Goal: Transaction & Acquisition: Download file/media

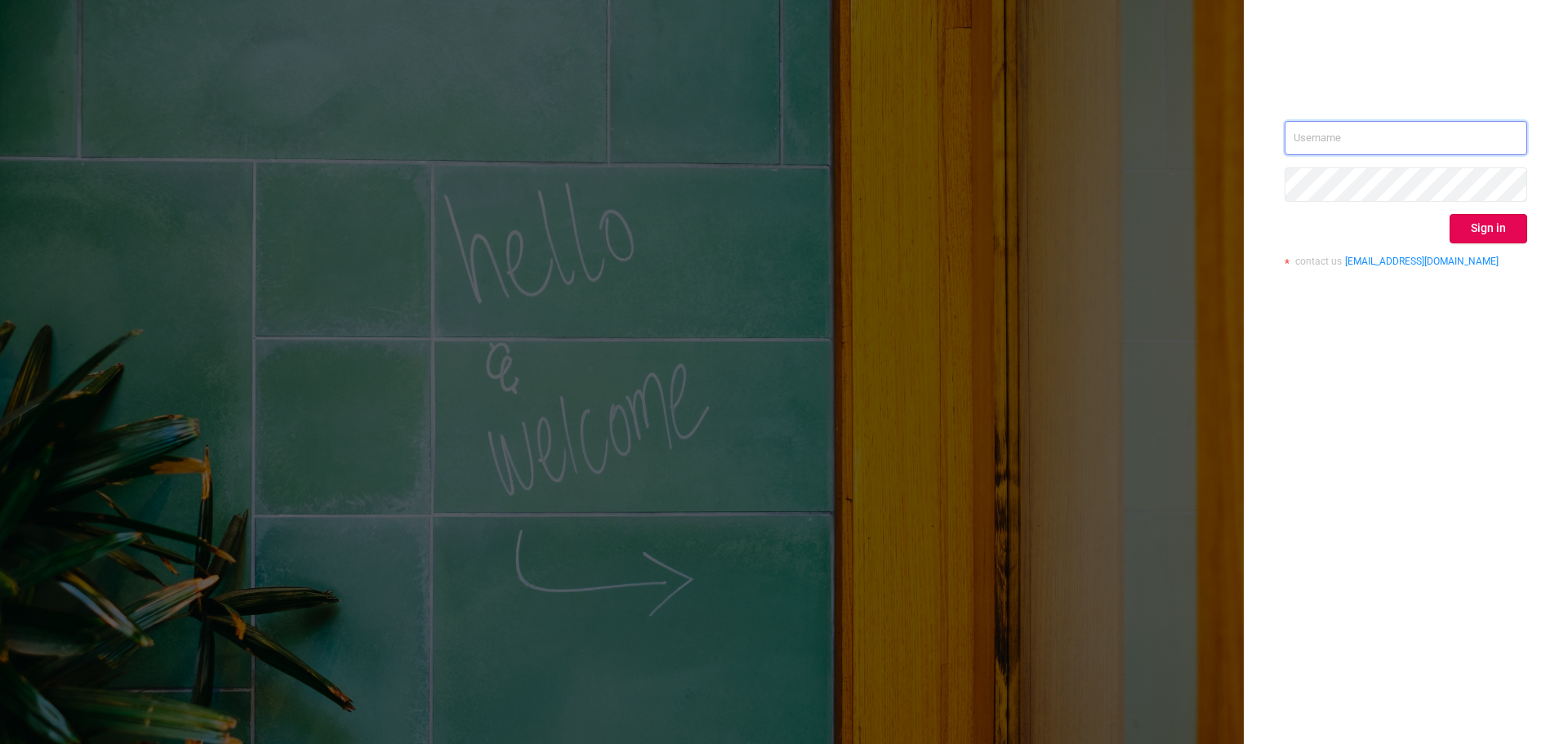
click at [1372, 135] on input "text" at bounding box center [1406, 137] width 243 height 34
click at [1339, 139] on input "text" at bounding box center [1406, 137] width 243 height 34
click at [1331, 127] on input "text" at bounding box center [1406, 137] width 243 height 34
type input "[PERSON_NAME][EMAIL_ADDRESS][DOMAIN_NAME]"
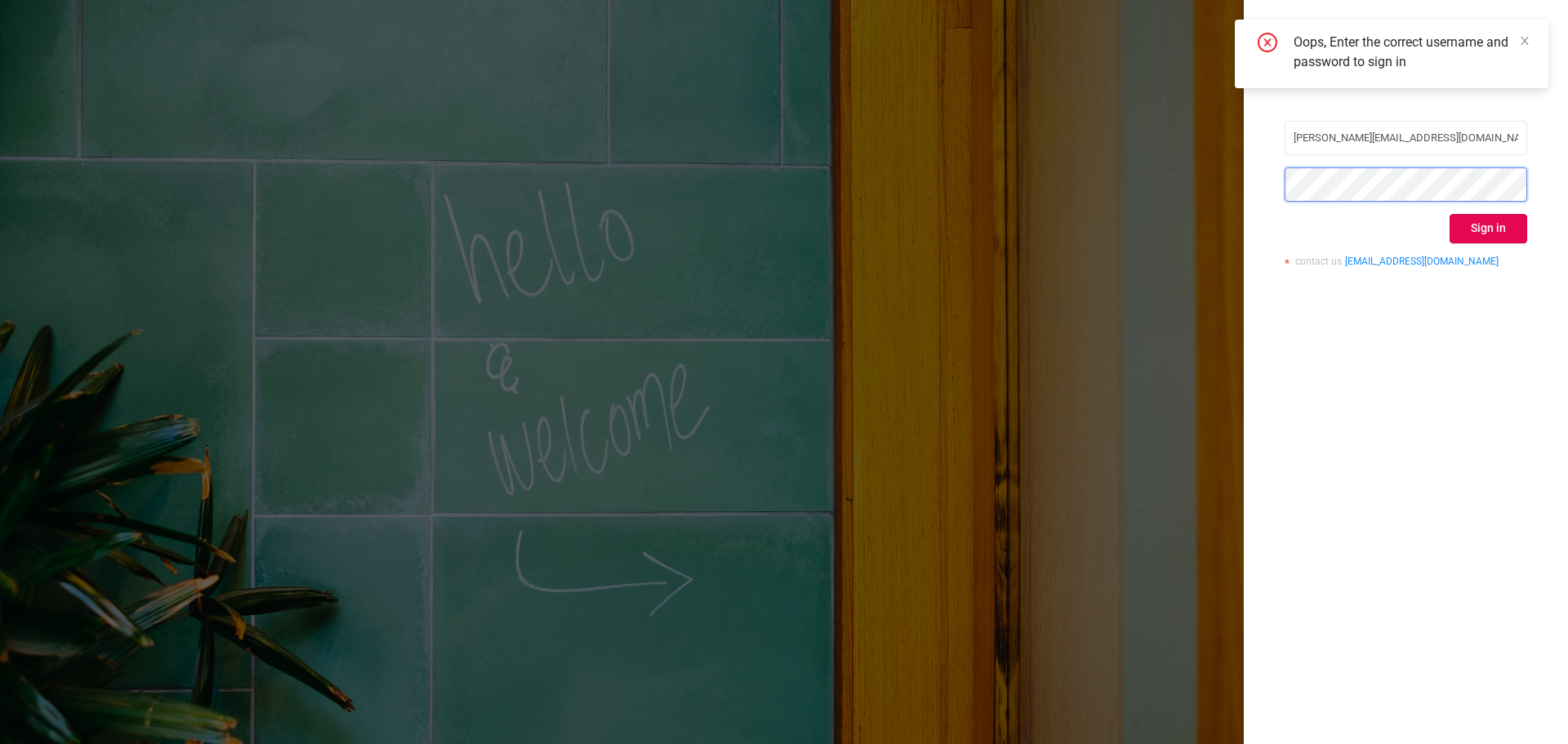
click at [1106, 204] on div "[PERSON_NAME][EMAIL_ADDRESS][DOMAIN_NAME] Sign in contact us [EMAIL_ADDRESS][DO…" at bounding box center [784, 372] width 1568 height 744
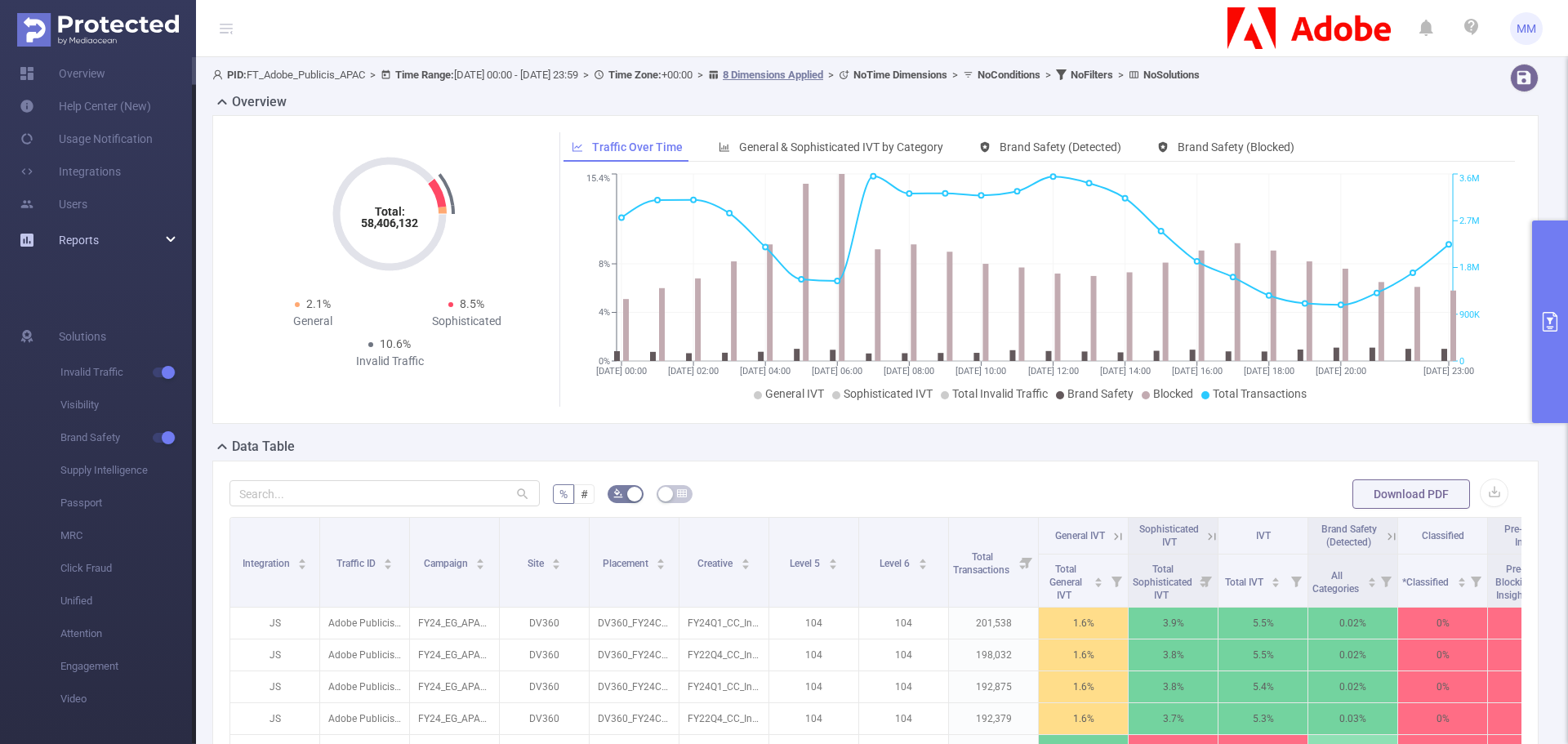
click at [168, 245] on div "Reports" at bounding box center [98, 240] width 196 height 32
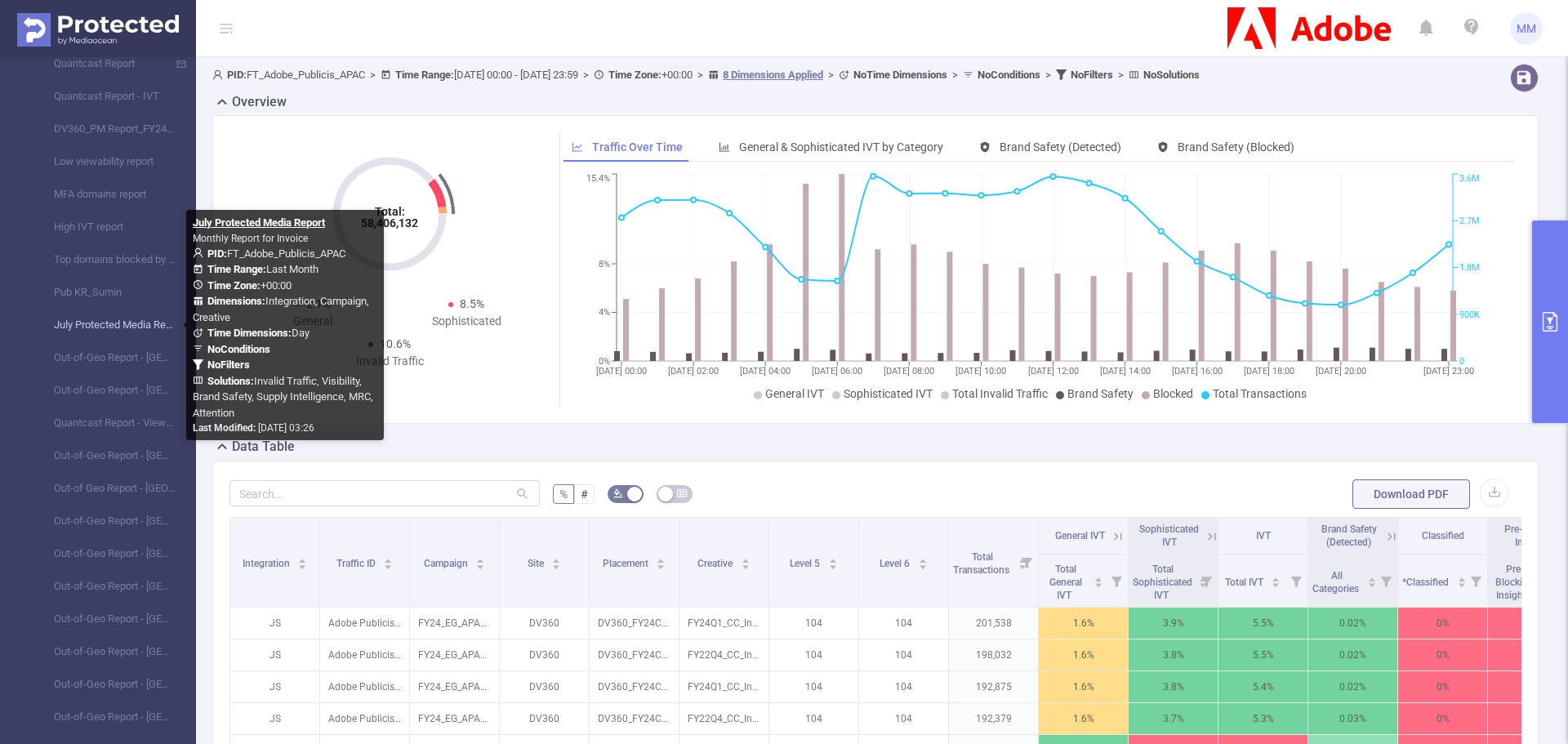
click at [119, 321] on link "July Protected Media Report" at bounding box center [104, 325] width 144 height 32
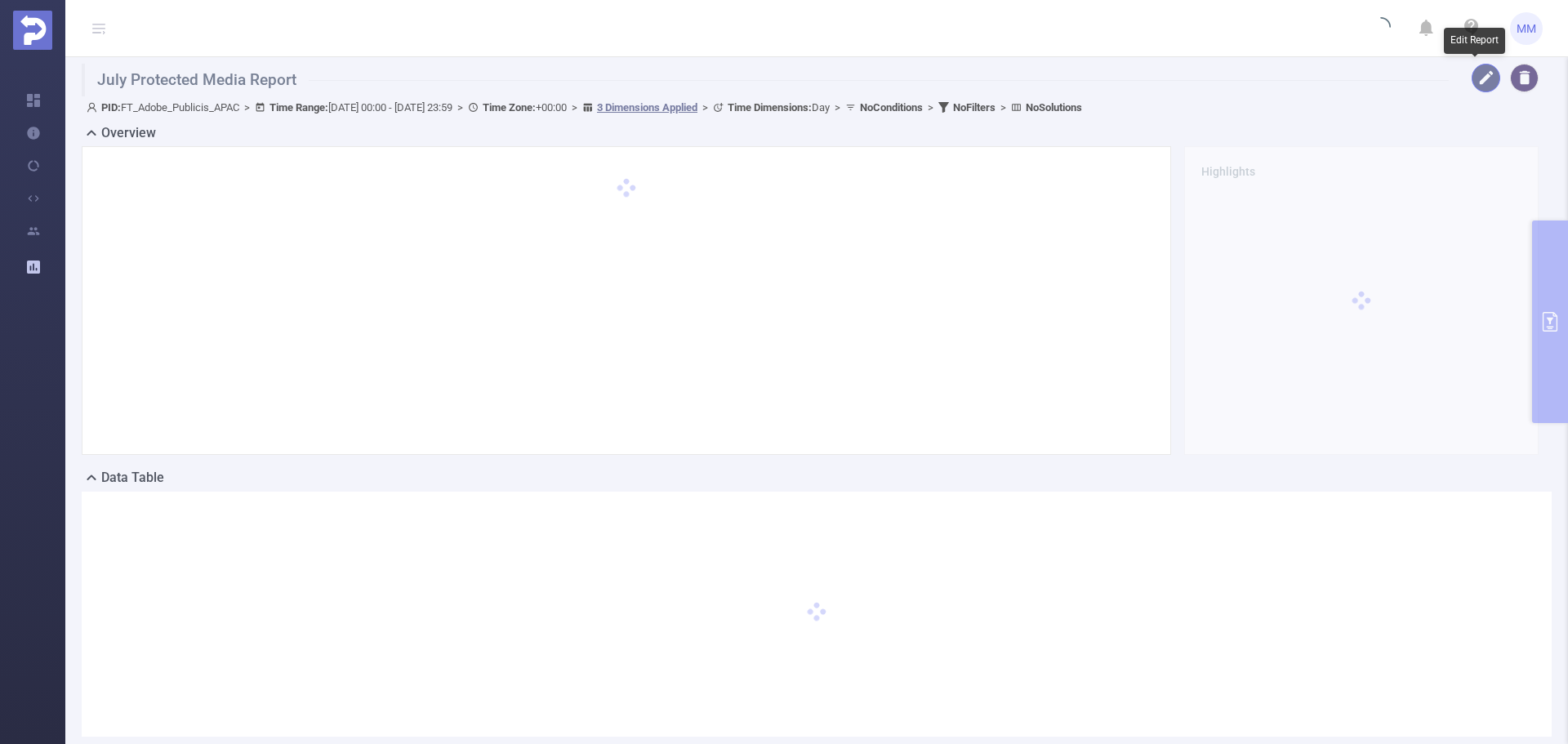
click at [1480, 80] on button "button" at bounding box center [1486, 78] width 28 height 28
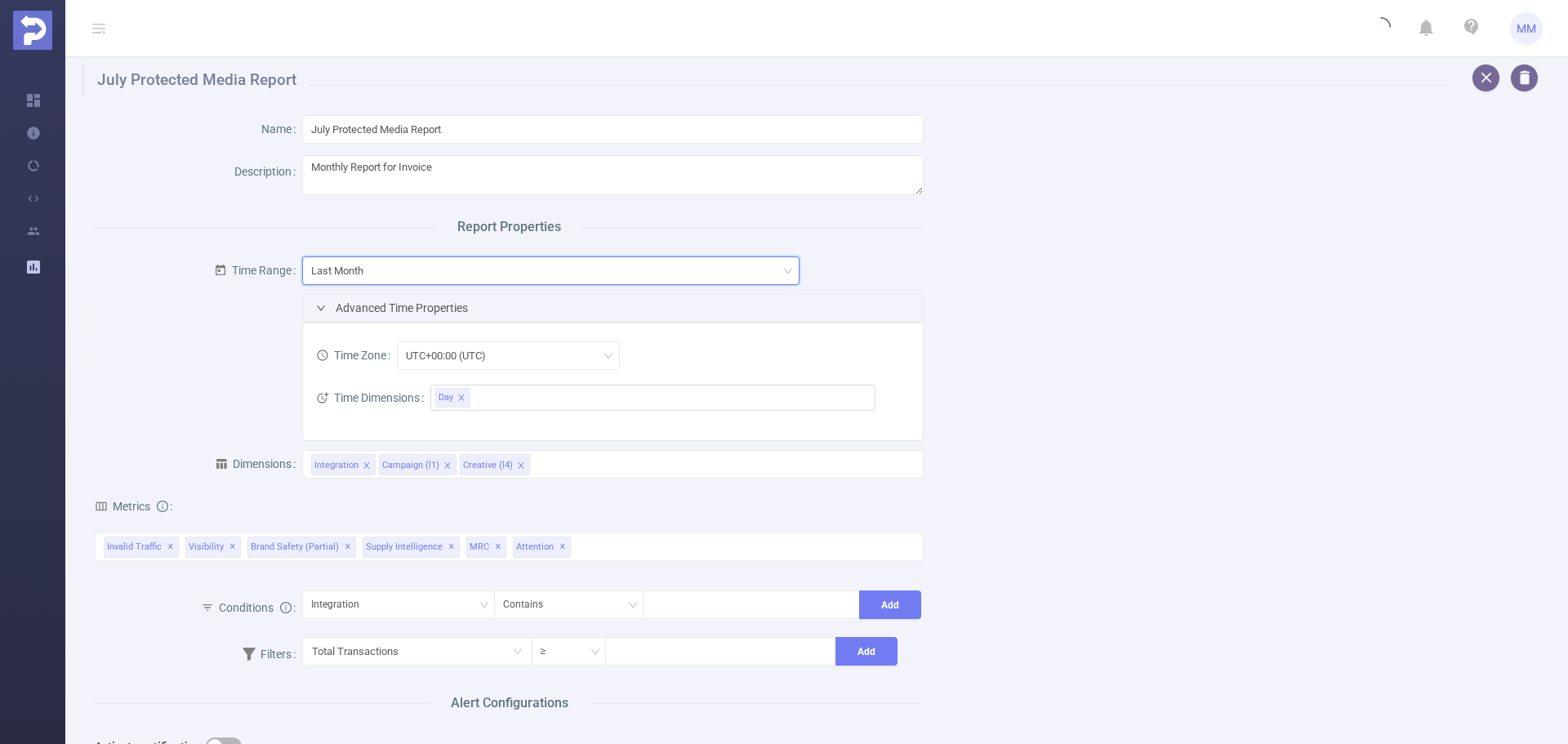
click at [397, 263] on div "Last Month" at bounding box center [551, 270] width 480 height 27
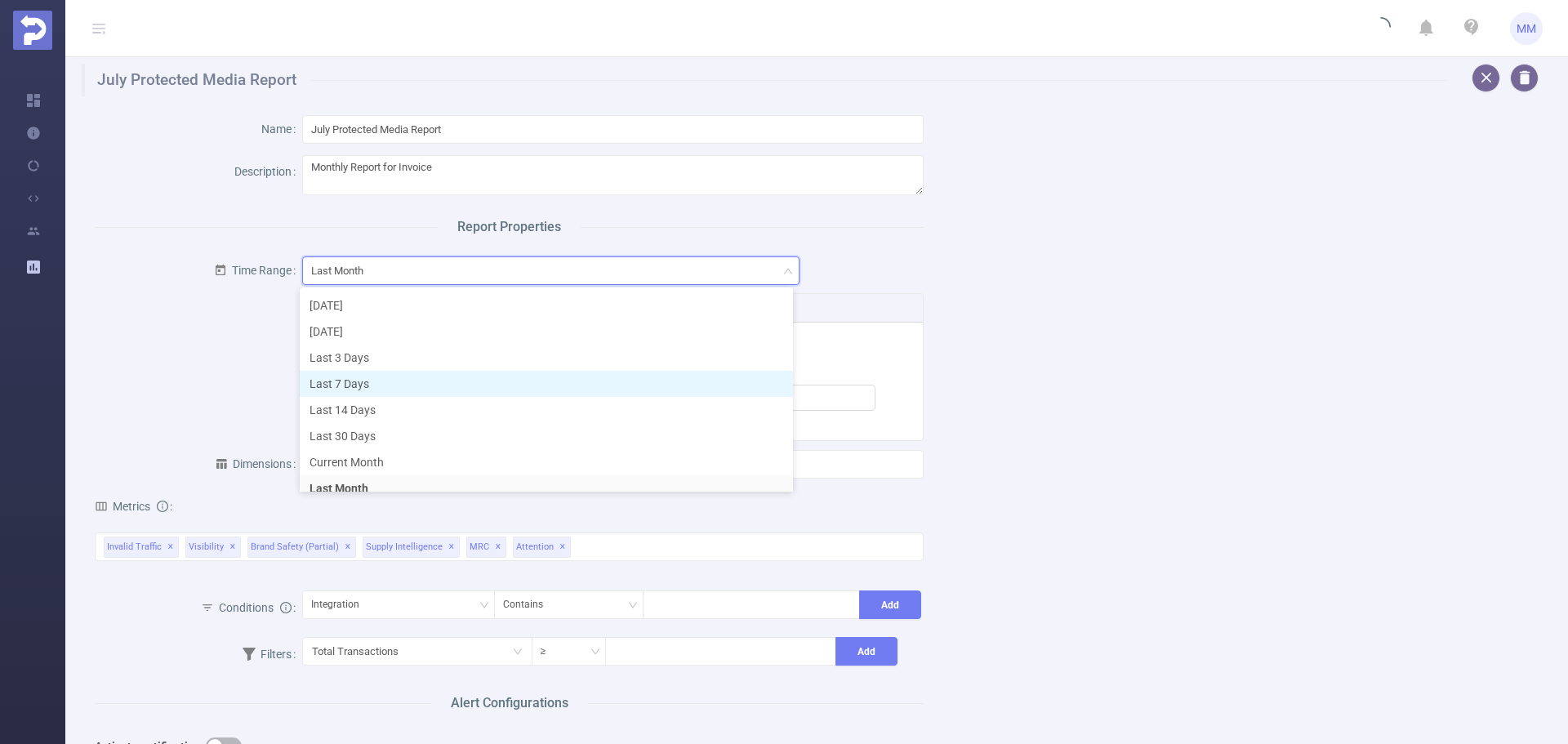
scroll to position [38, 0]
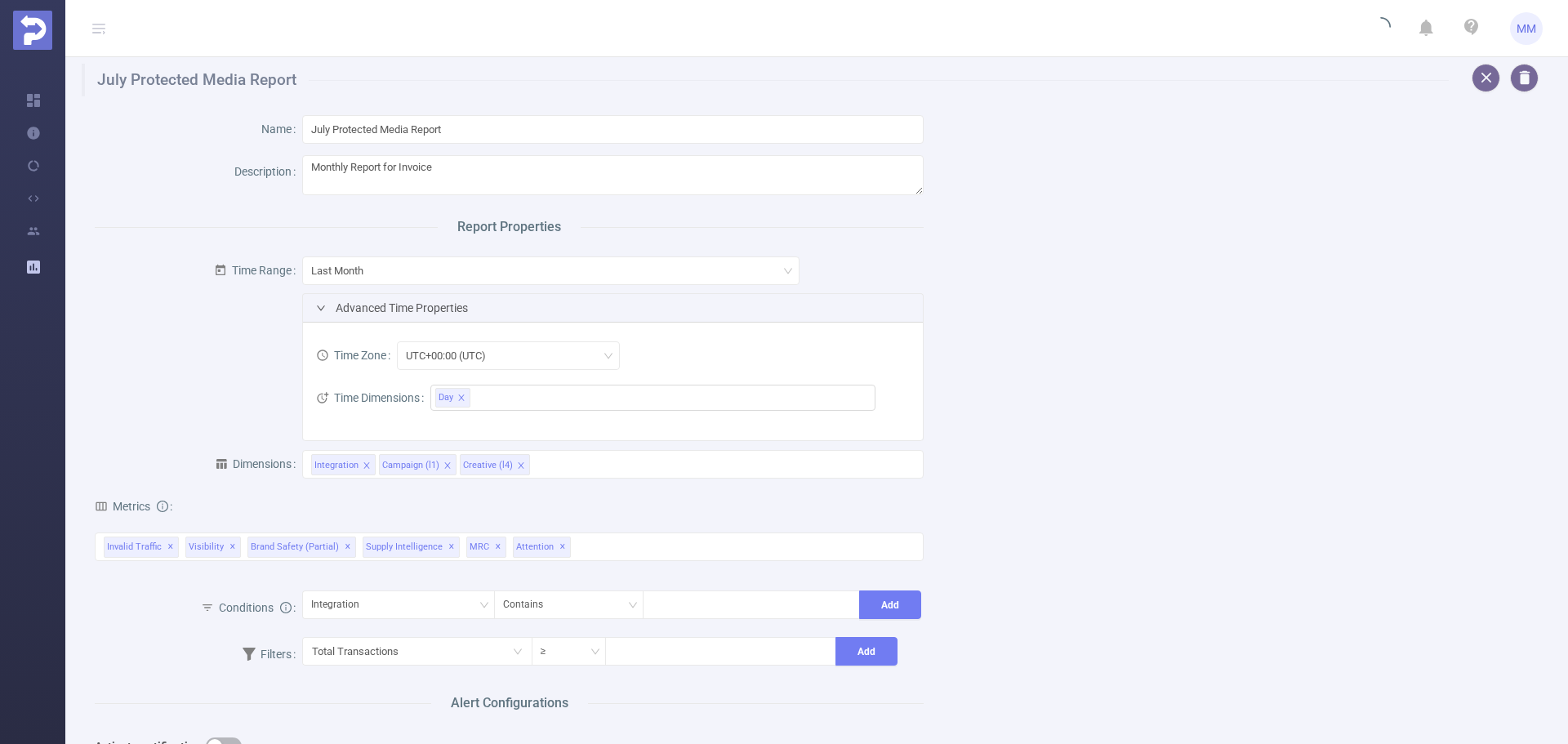
click at [144, 365] on form "Time Range Last Month Advanced Time Properties Time Zone UTC+00:00 (UTC) Time D…" at bounding box center [509, 345] width 829 height 191
click at [493, 408] on ul "Day" at bounding box center [647, 398] width 424 height 25
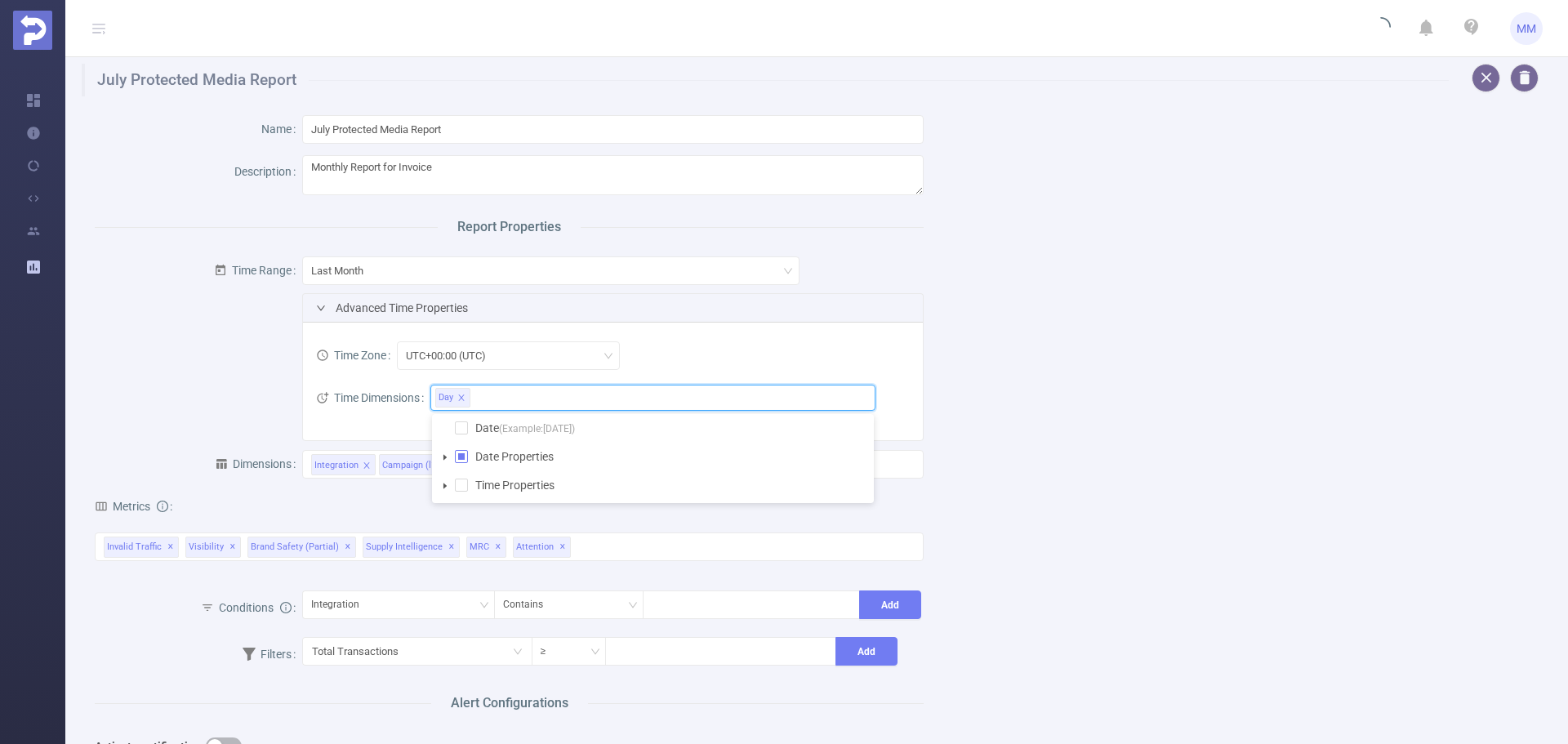
drag, startPoint x: 188, startPoint y: 353, endPoint x: 198, endPoint y: 355, distance: 10.2
click at [190, 353] on form "Time Range Last Month Advanced Time Properties Time Zone UTC+00:00 (UTC) Time D…" at bounding box center [509, 345] width 829 height 191
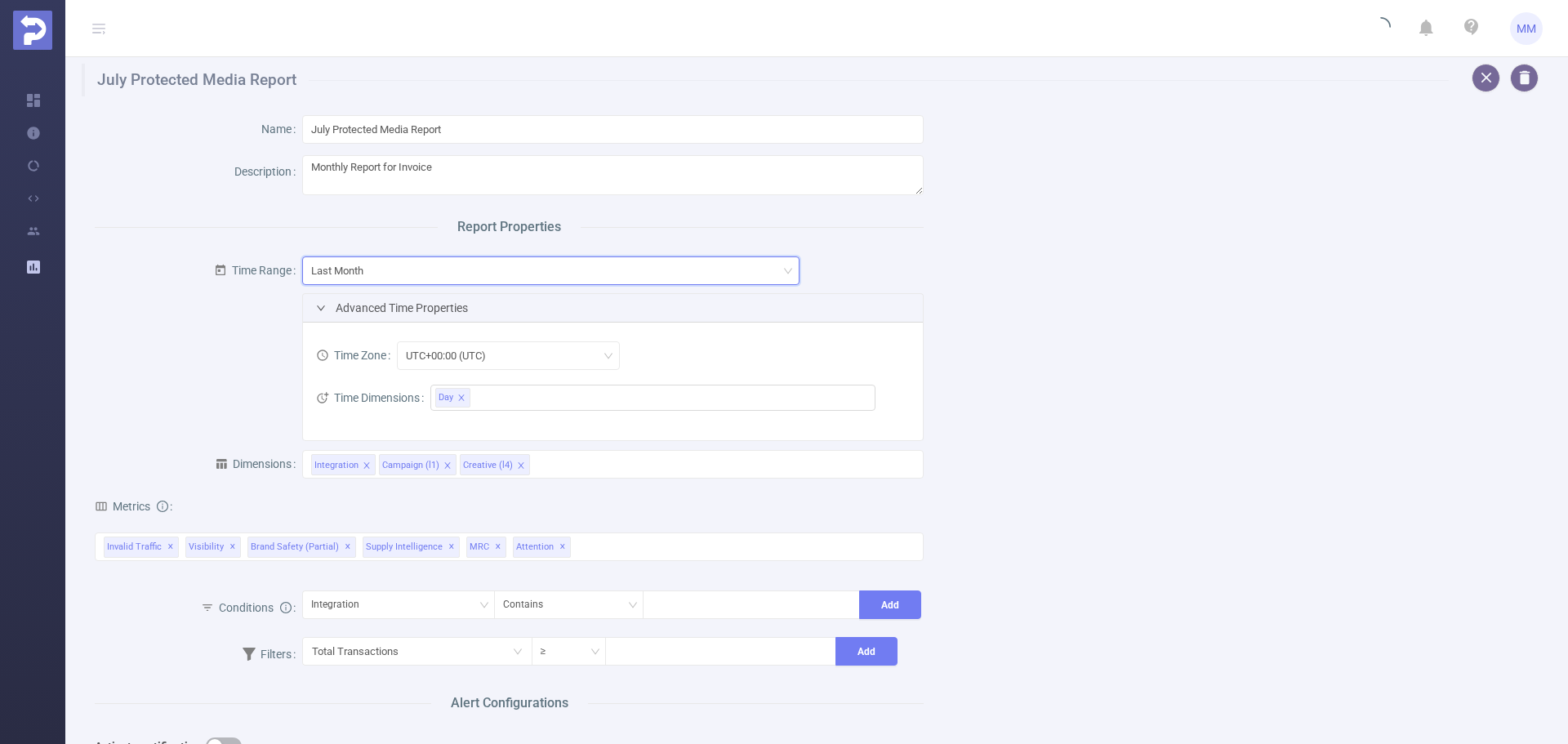
click at [452, 271] on div "Last Month" at bounding box center [551, 270] width 480 height 27
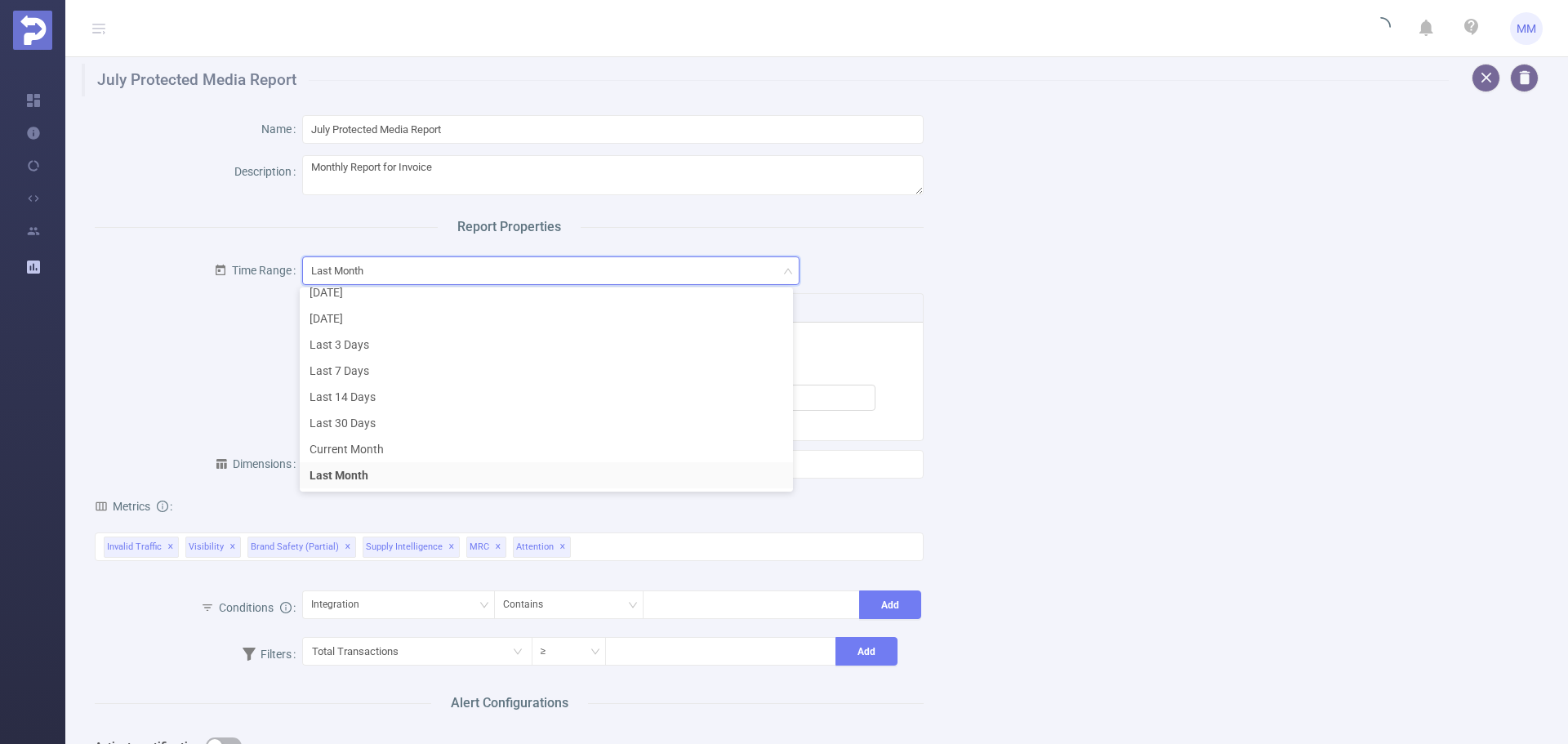
click at [247, 363] on form "Time Range Last Month Advanced Time Properties Time Zone UTC+00:00 (UTC) Time D…" at bounding box center [509, 345] width 829 height 191
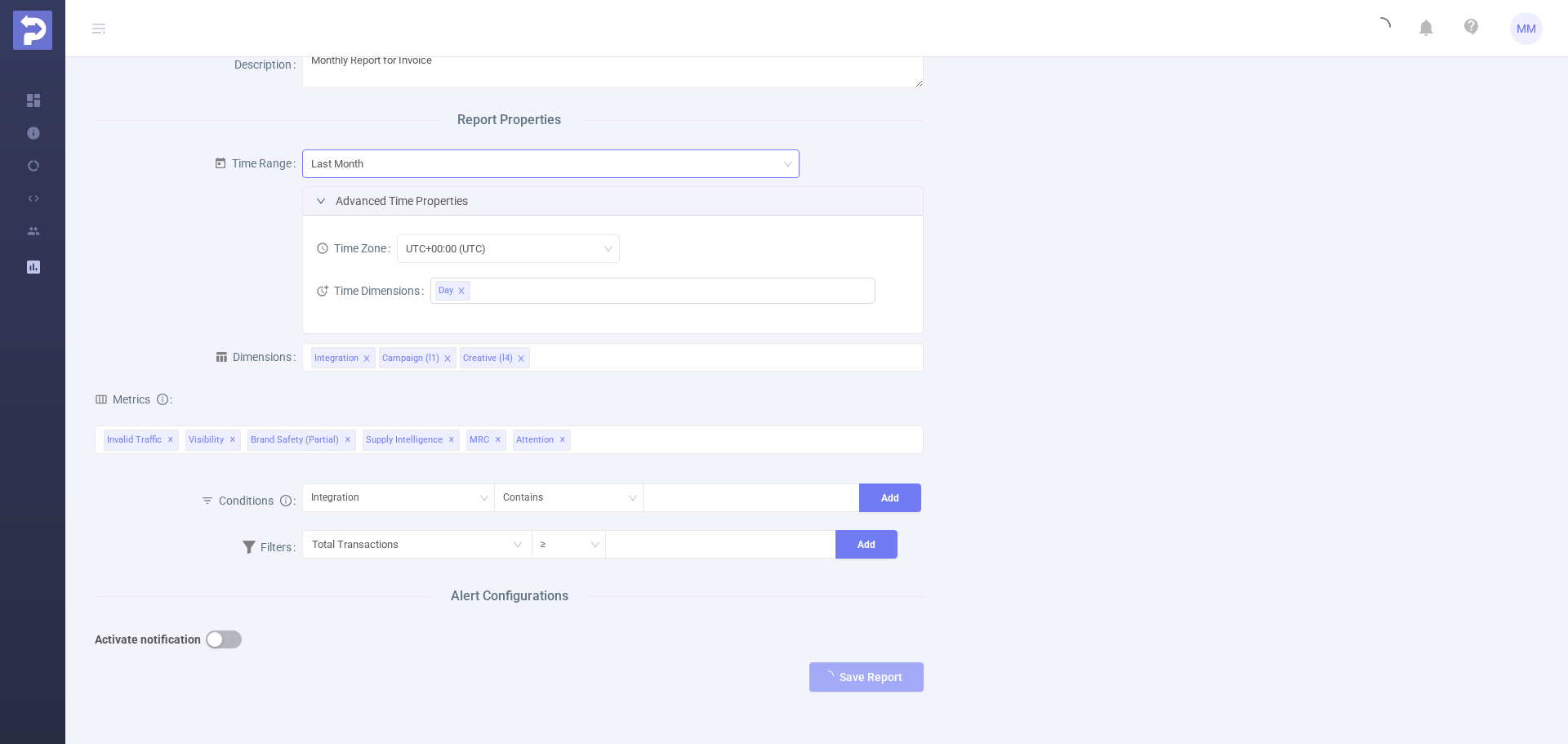
scroll to position [0, 0]
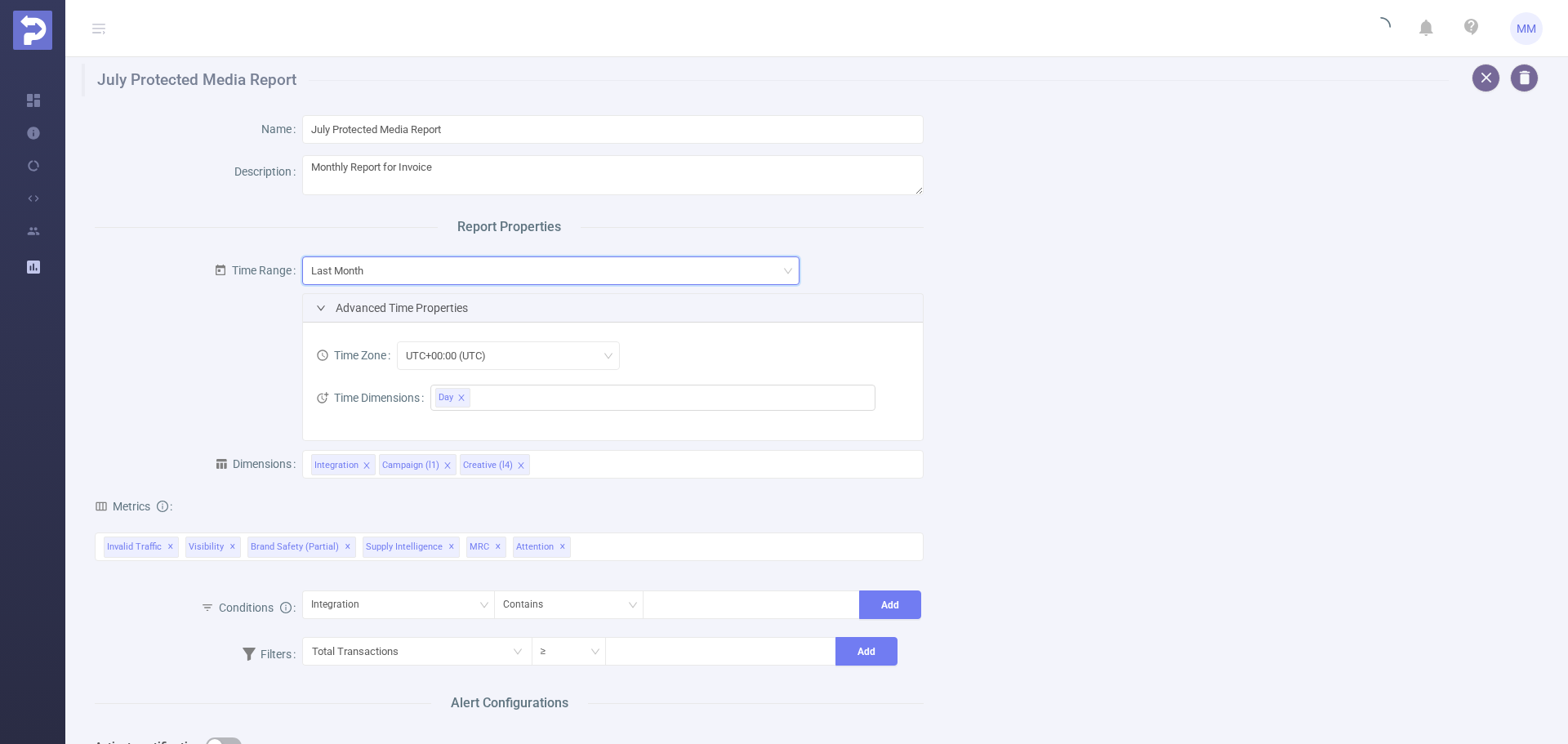
click at [419, 275] on div "Last Month" at bounding box center [551, 270] width 480 height 27
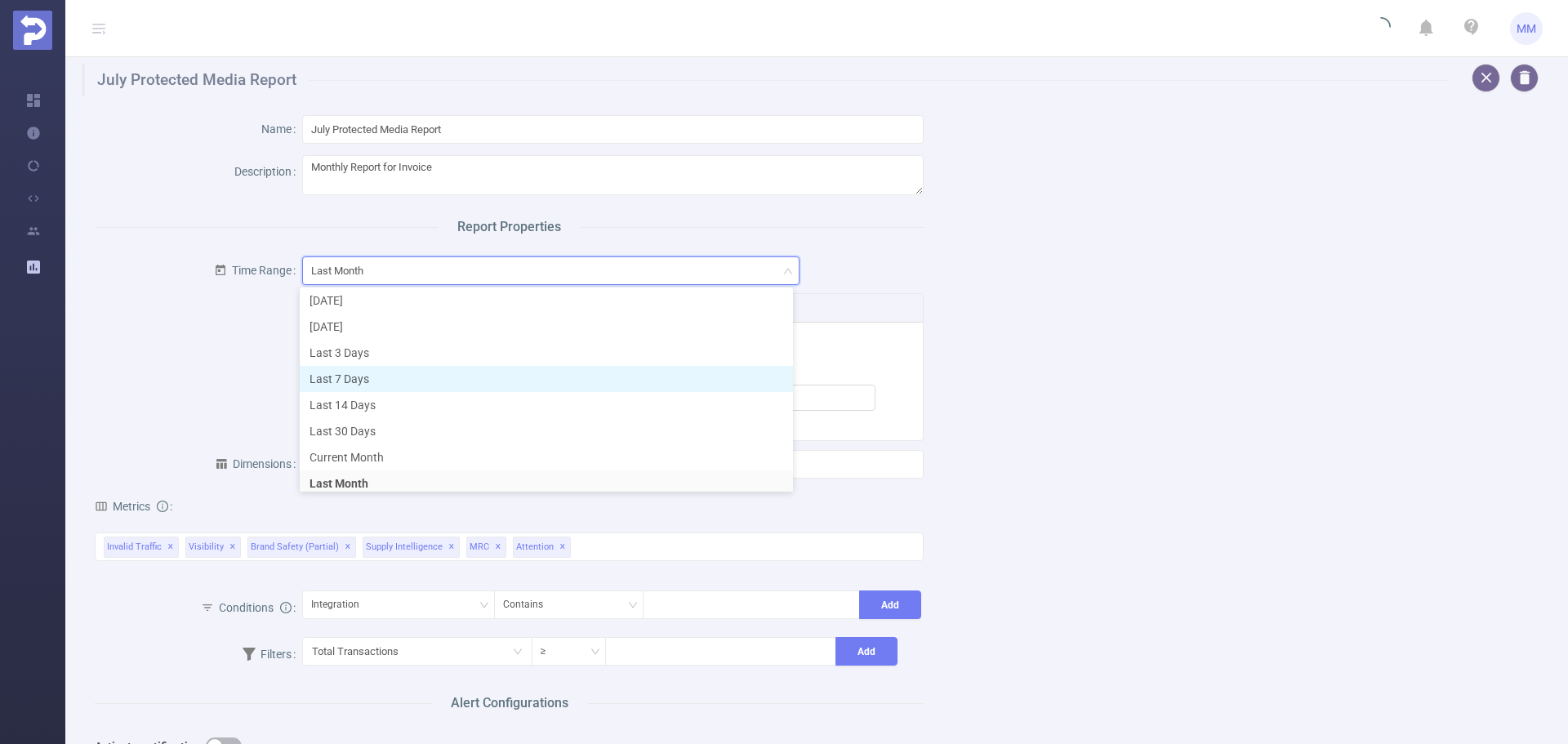
scroll to position [27, 0]
click at [1218, 296] on div "Name July Protected Media Report Description Monthly Report for Invoice Report …" at bounding box center [810, 461] width 1470 height 728
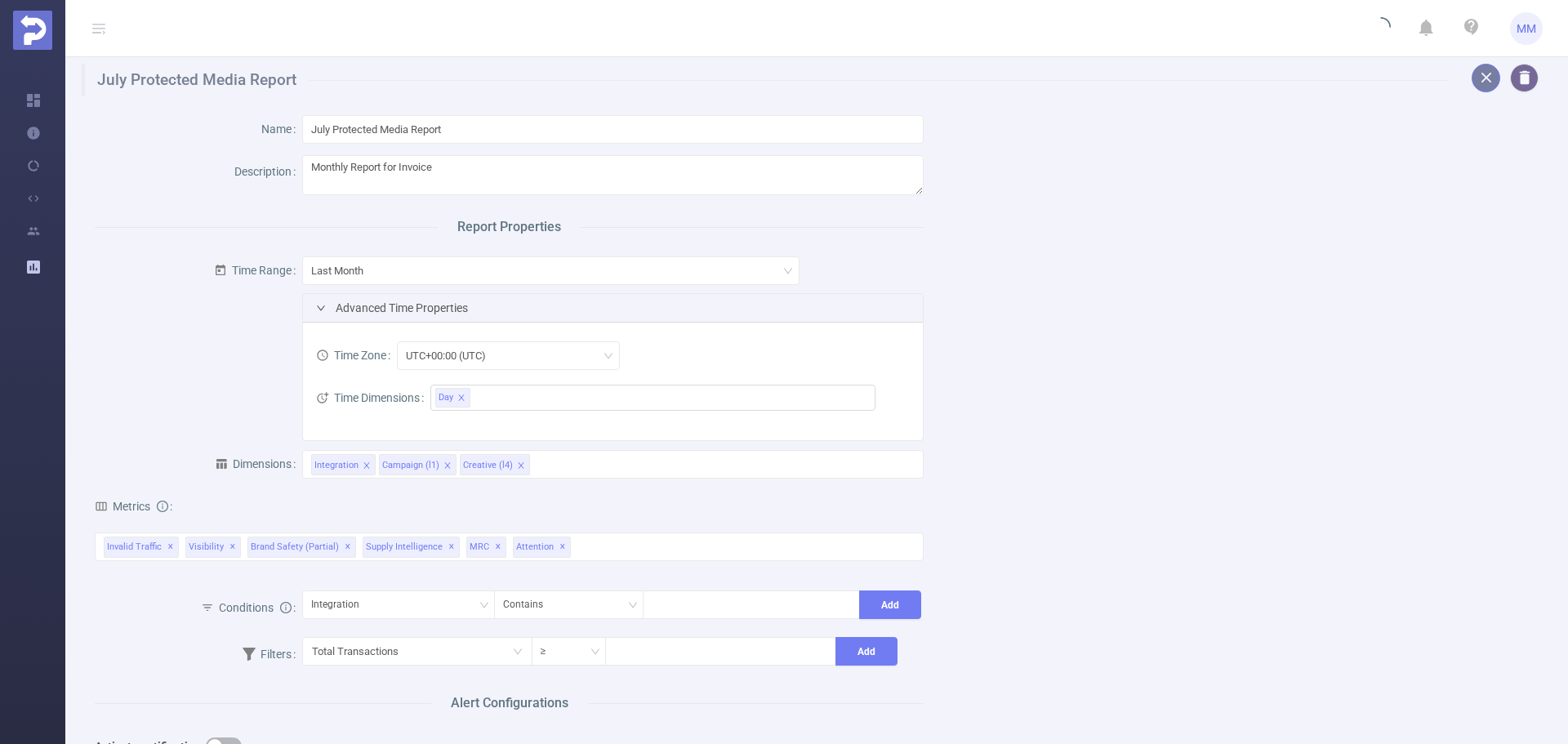
click at [1471, 67] on button "button" at bounding box center [1486, 78] width 28 height 28
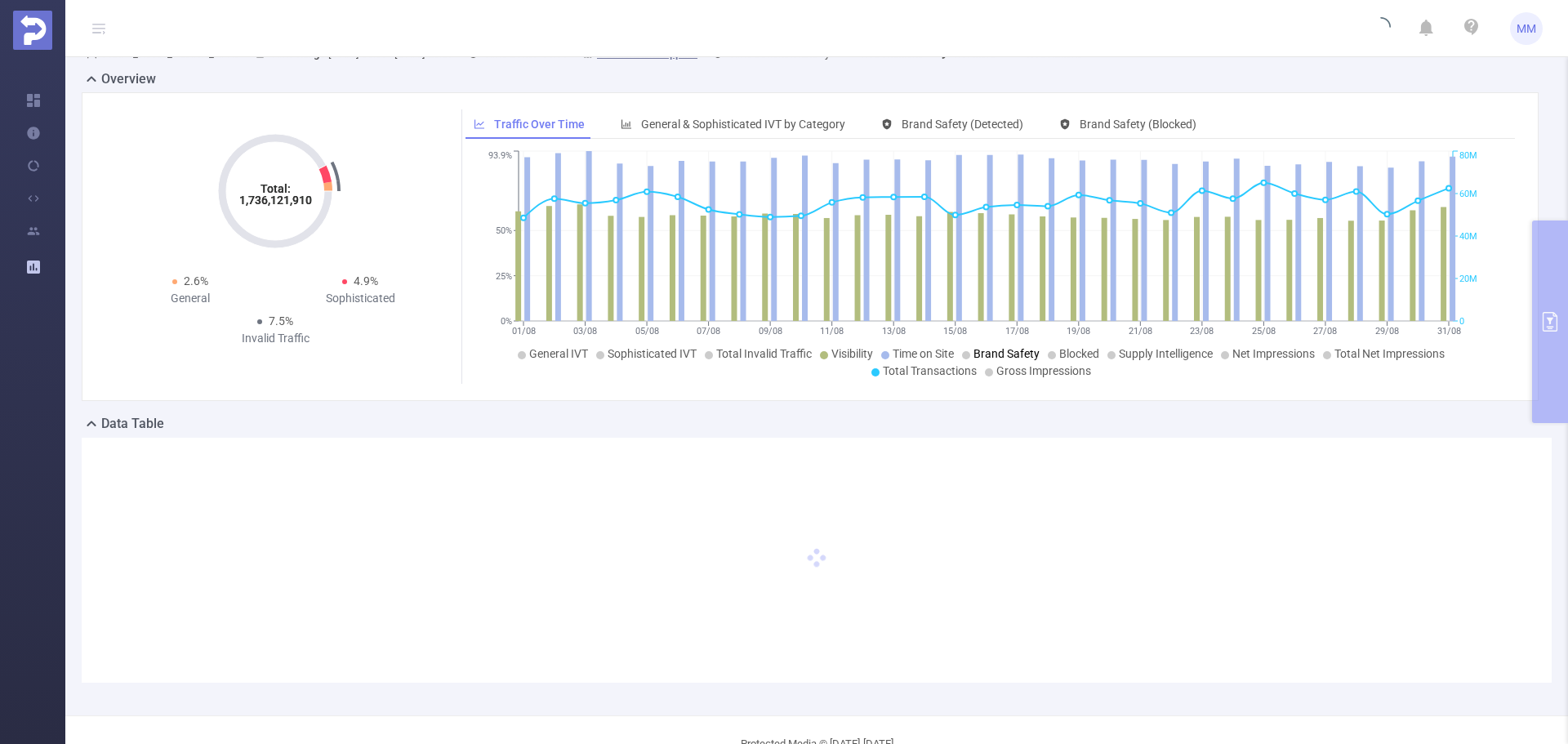
scroll to position [95, 0]
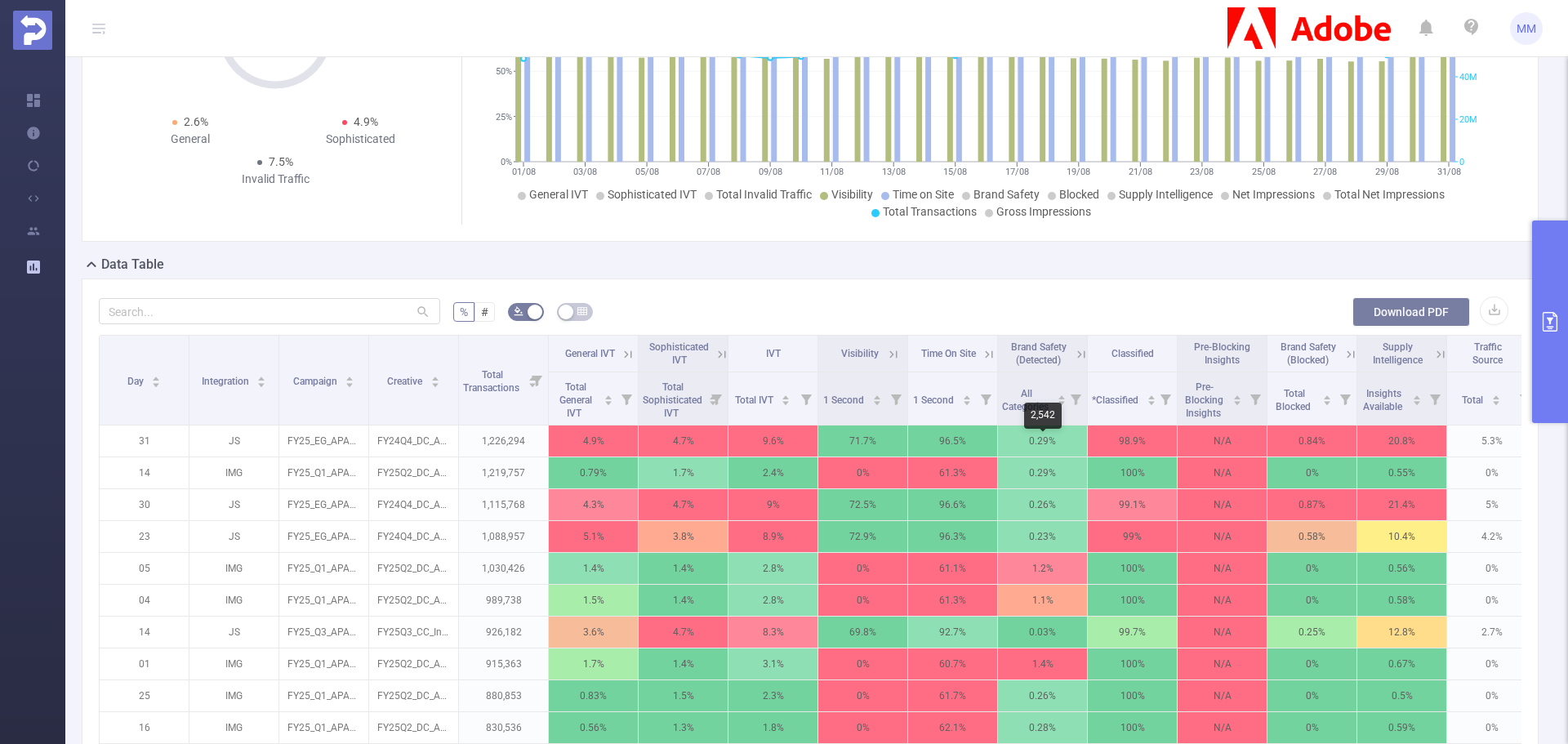
scroll to position [95, 0]
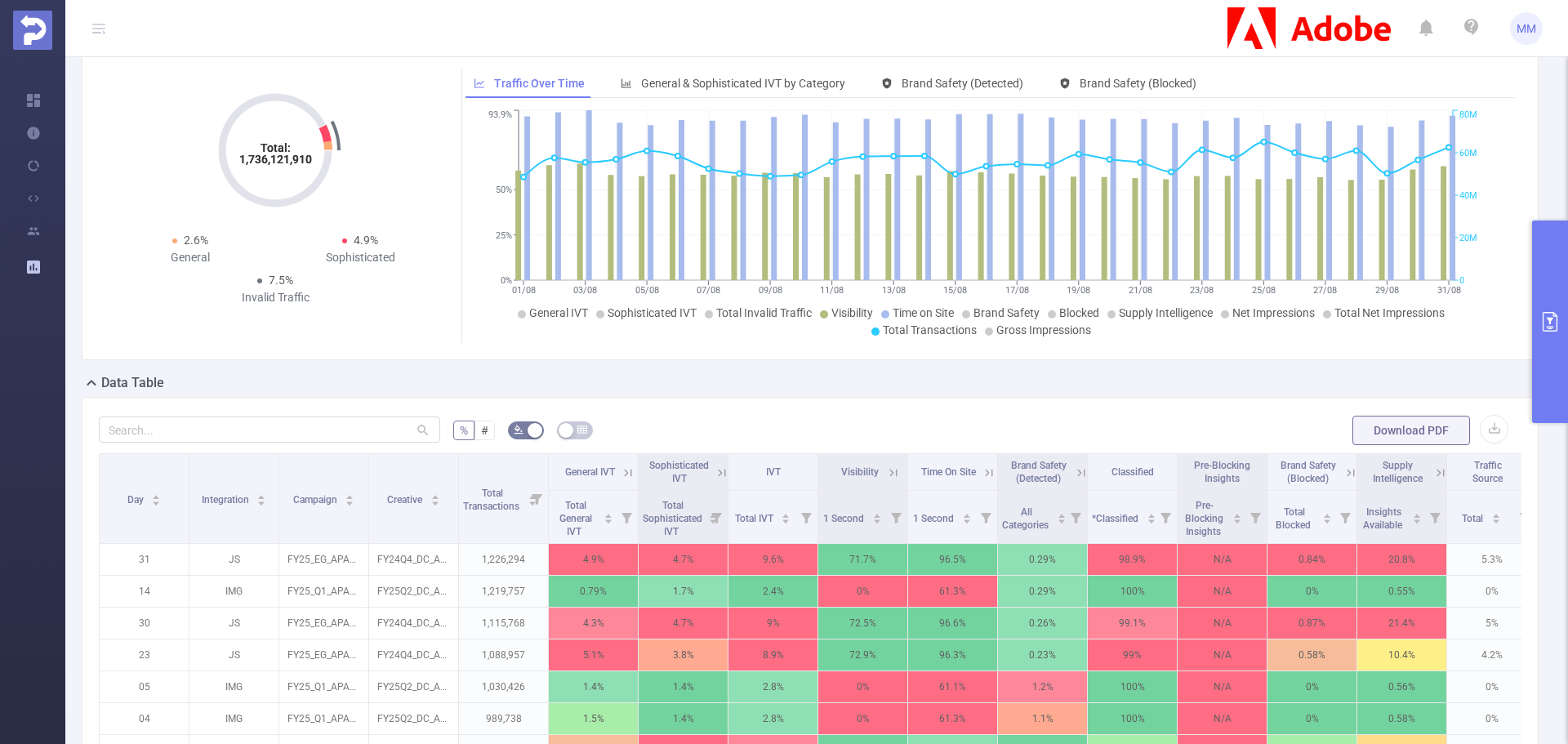
click at [1496, 441] on form "% # Download PDF" at bounding box center [810, 430] width 1423 height 32
click at [1487, 432] on button "button" at bounding box center [1494, 429] width 28 height 28
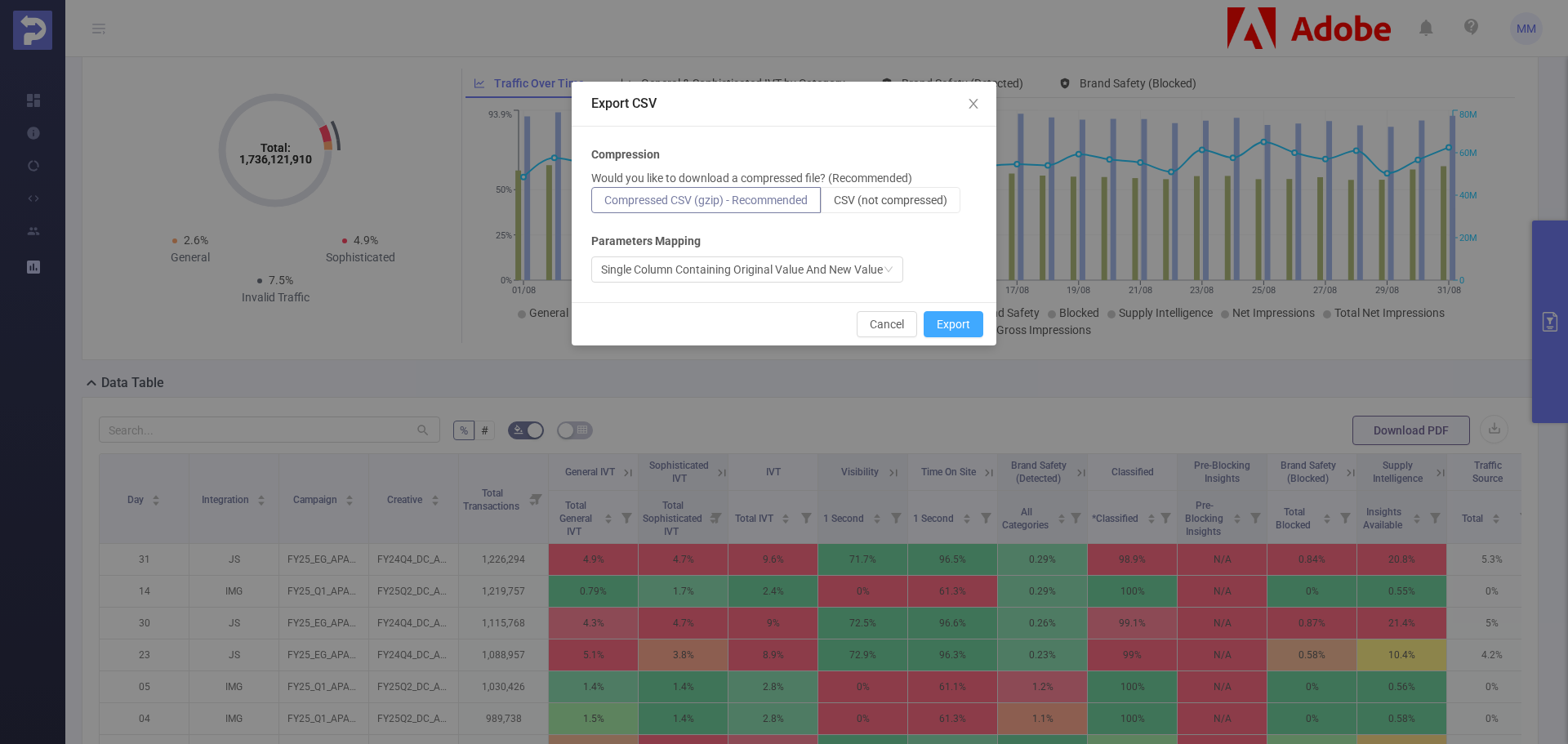
click at [973, 326] on button "Export" at bounding box center [953, 324] width 60 height 27
